Goal: Task Accomplishment & Management: Manage account settings

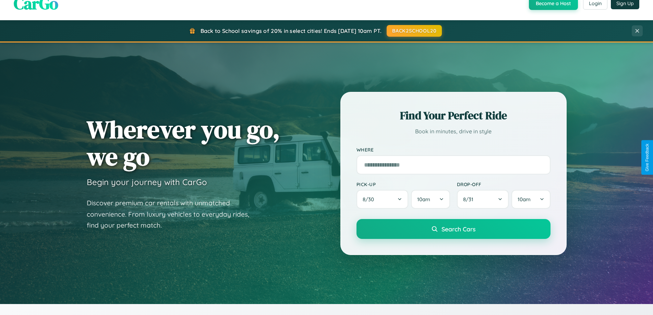
scroll to position [1320, 0]
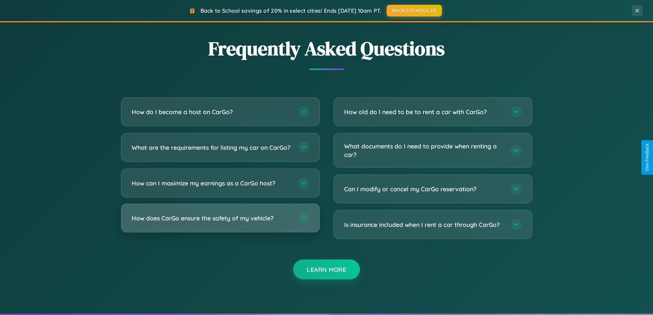
click at [220, 223] on h3 "How does CarGo ensure the safety of my vehicle?" at bounding box center [212, 218] width 160 height 9
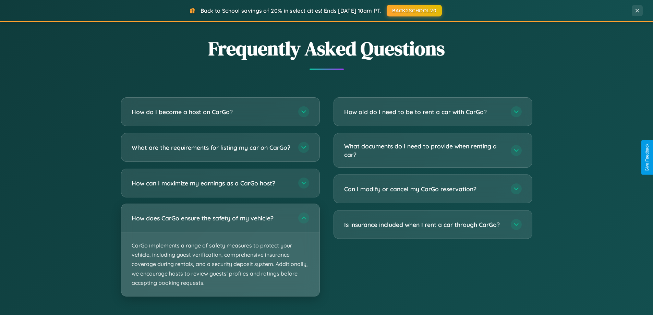
click at [220, 256] on p "CarGo implements a range of safety measures to protect your vehicle, including …" at bounding box center [220, 265] width 198 height 64
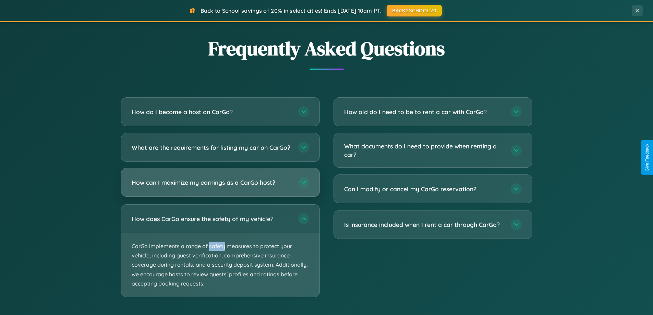
click at [220, 187] on h3 "How can I maximize my earnings as a CarGo host?" at bounding box center [212, 182] width 160 height 9
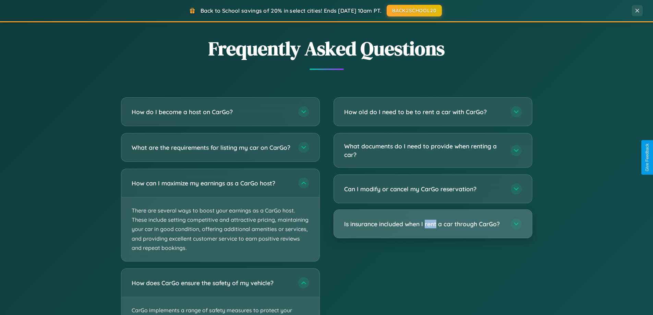
click at [433, 224] on h3 "Is insurance included when I rent a car through CarGo?" at bounding box center [424, 224] width 160 height 9
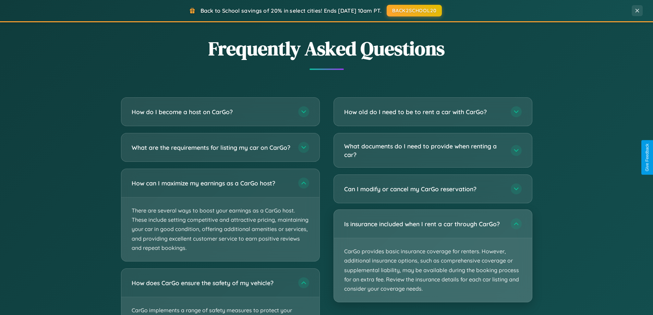
click at [433, 256] on p "CarGo provides basic insurance coverage for renters. However, additional insura…" at bounding box center [433, 270] width 198 height 64
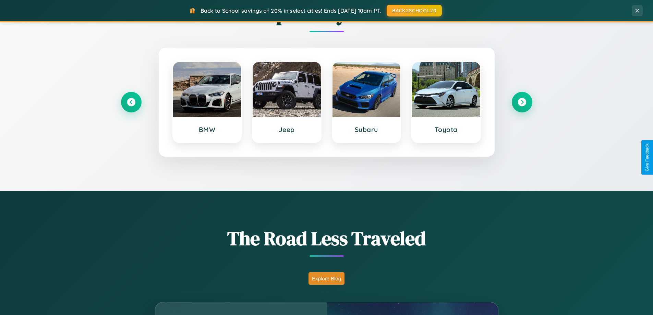
scroll to position [0, 0]
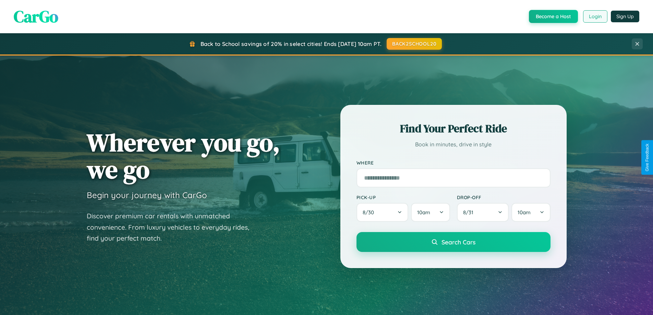
click at [595, 16] on button "Login" at bounding box center [595, 16] width 24 height 12
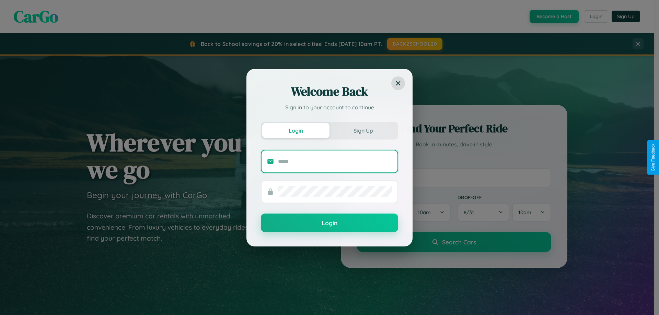
click at [335, 161] on input "text" at bounding box center [335, 161] width 114 height 11
type input "**********"
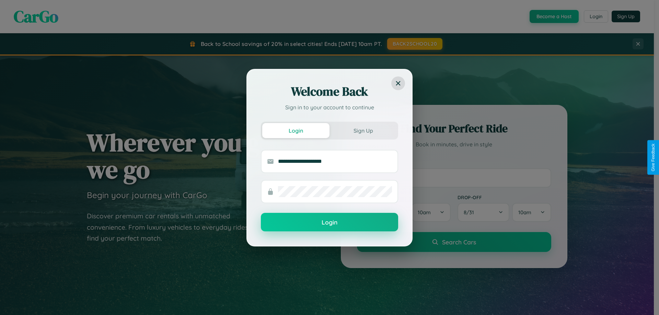
click at [329, 223] on button "Login" at bounding box center [329, 222] width 137 height 19
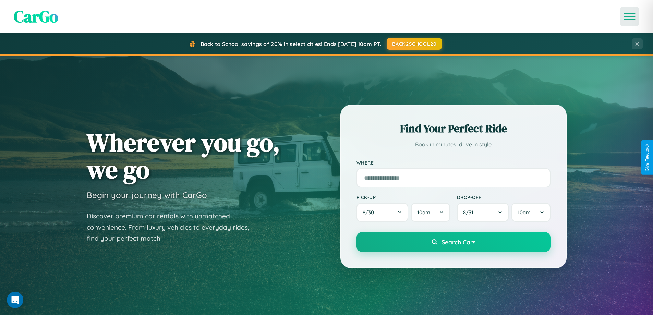
click at [630, 16] on icon "Open menu" at bounding box center [630, 16] width 10 height 6
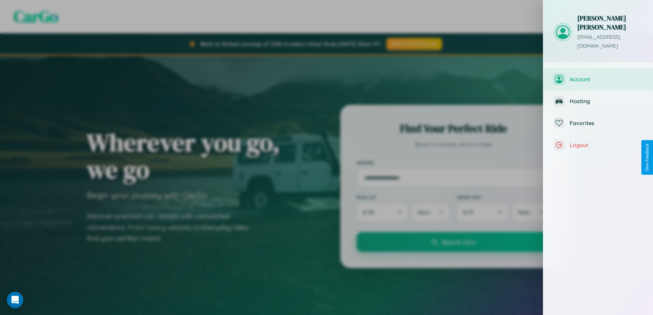
click at [599, 76] on span "Account" at bounding box center [606, 79] width 73 height 7
